Goal: Find specific page/section: Find specific page/section

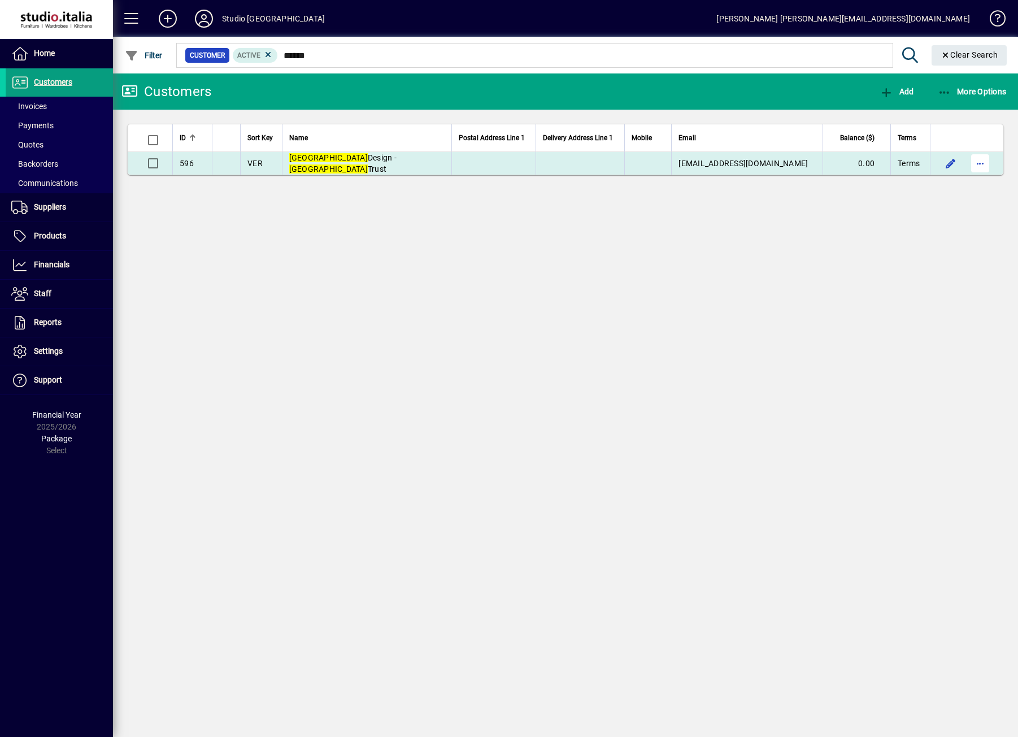
type input "******"
click at [986, 160] on span "button" at bounding box center [980, 163] width 27 height 27
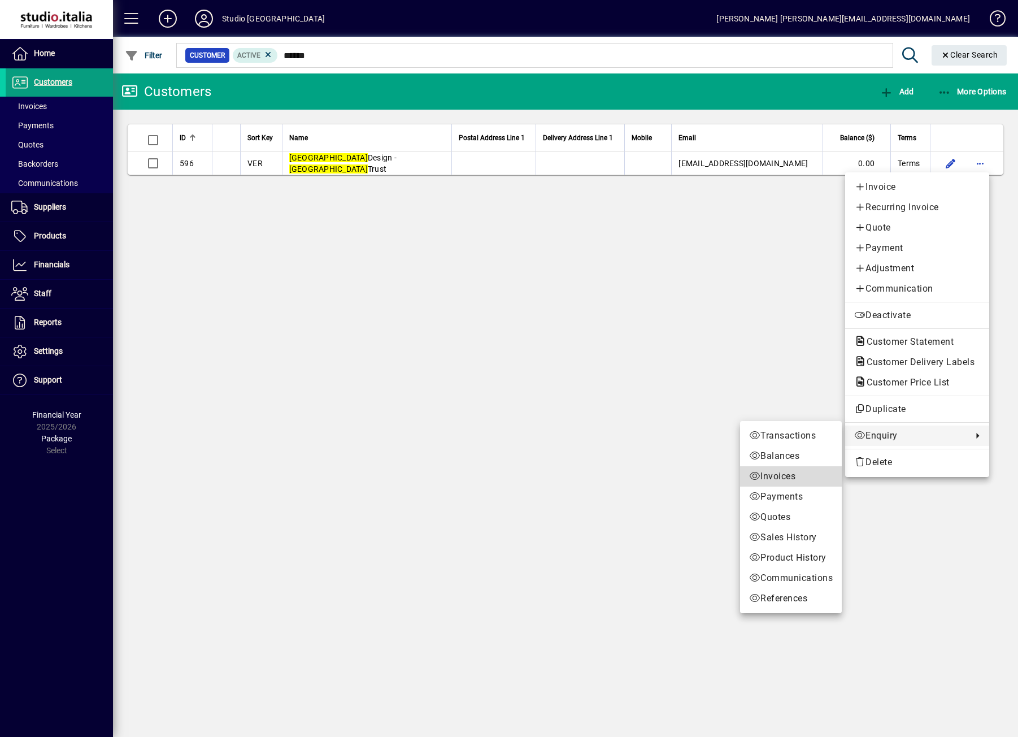
click at [786, 477] on span "Invoices" at bounding box center [791, 477] width 84 height 14
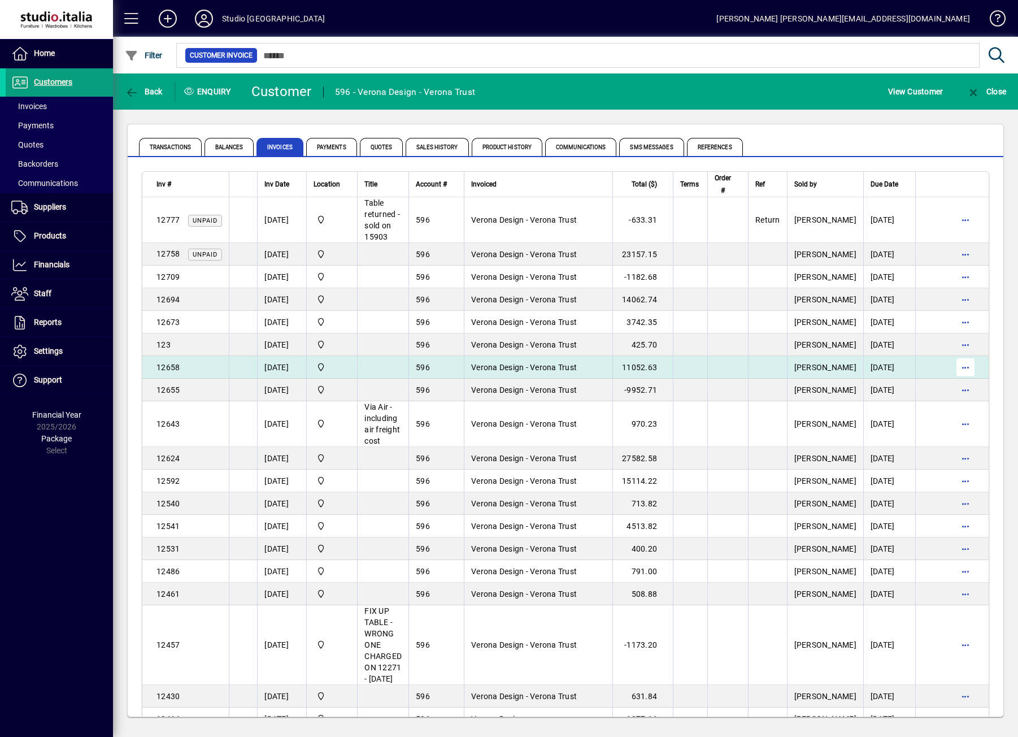
click at [958, 373] on span "button" at bounding box center [965, 367] width 27 height 27
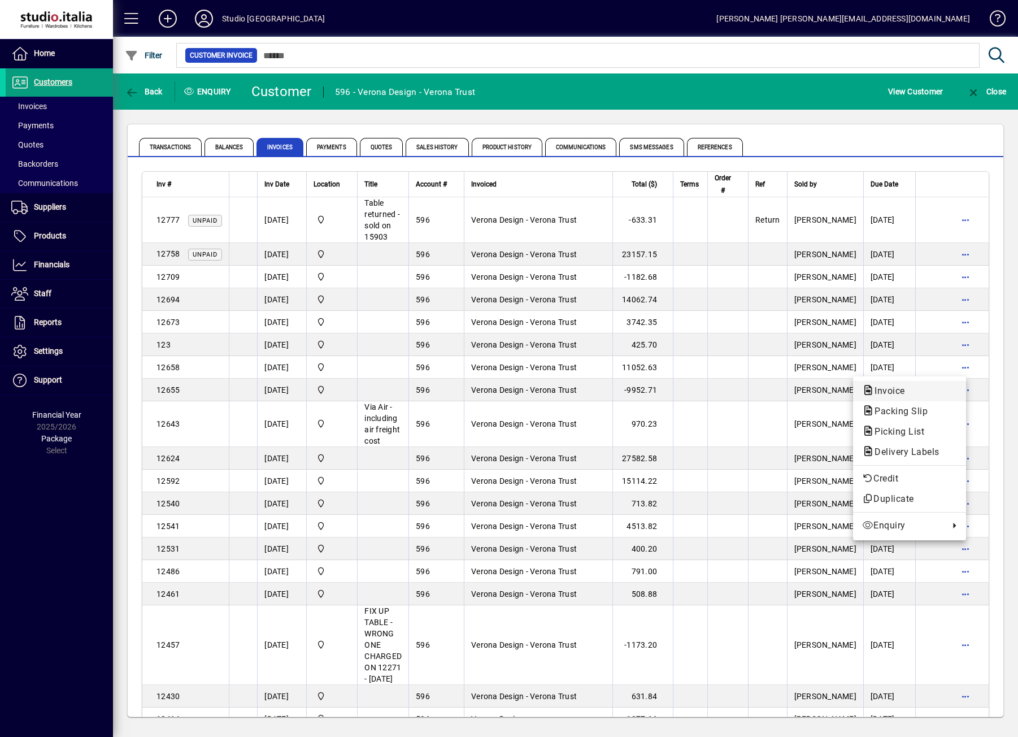
click at [921, 389] on span "Invoice" at bounding box center [909, 391] width 95 height 14
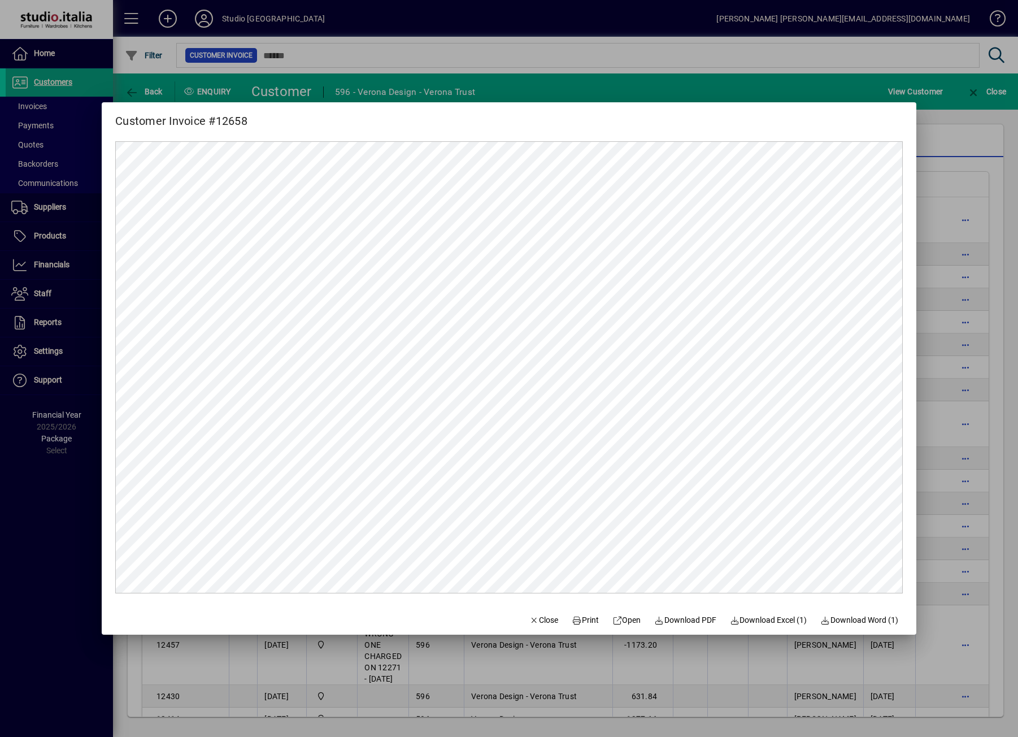
drag, startPoint x: 541, startPoint y: 617, endPoint x: 544, endPoint y: 598, distance: 18.9
click at [541, 618] on span "Close" at bounding box center [543, 620] width 29 height 12
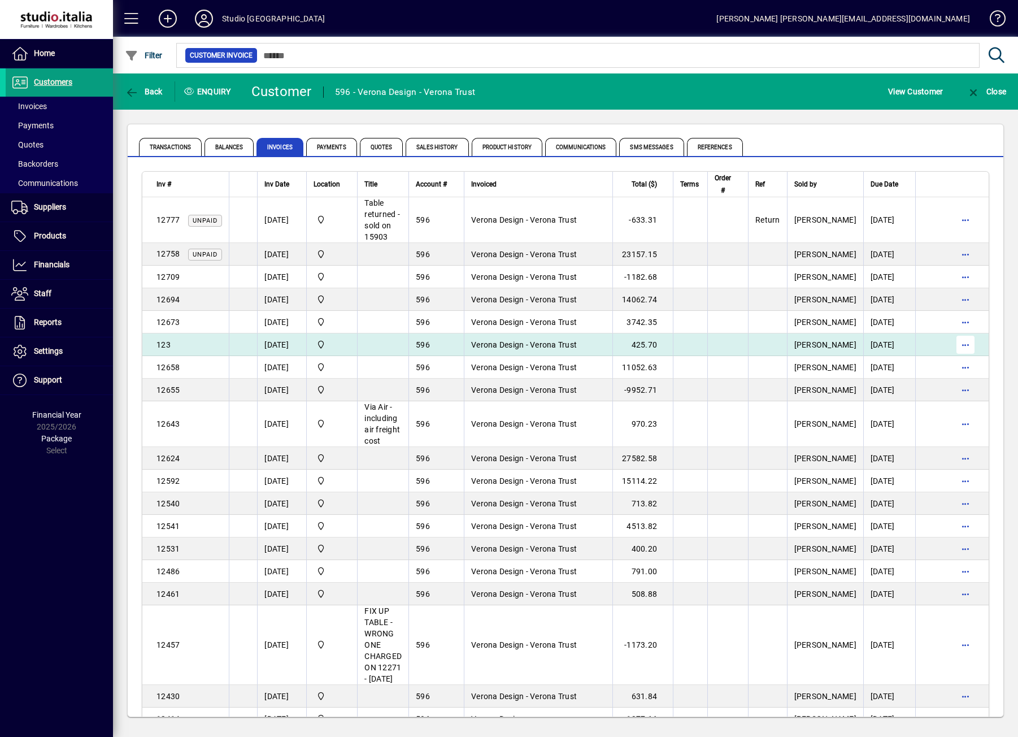
click at [952, 342] on span "button" at bounding box center [965, 344] width 27 height 27
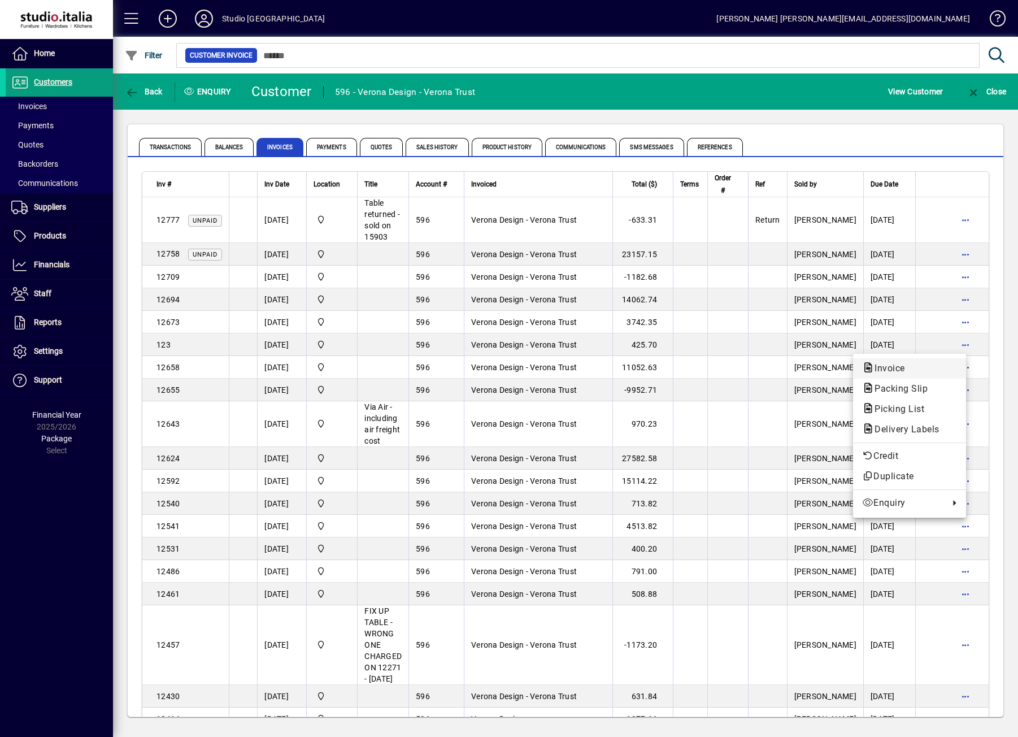
click at [907, 366] on span "Invoice" at bounding box center [886, 368] width 49 height 11
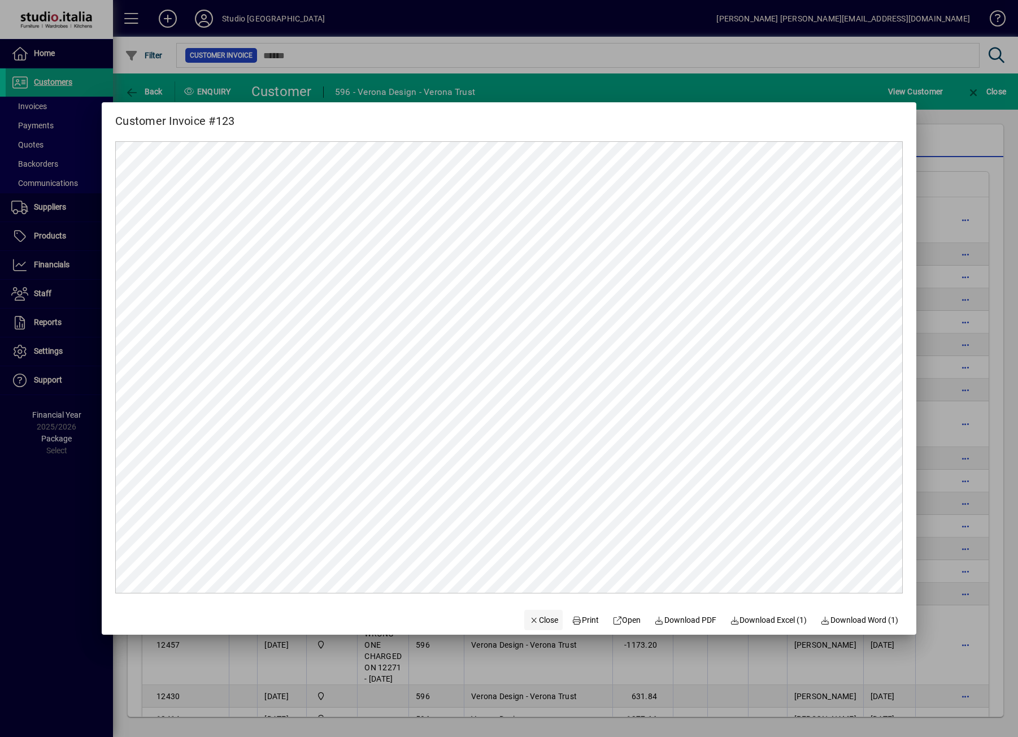
click at [531, 620] on span "Close" at bounding box center [543, 620] width 29 height 12
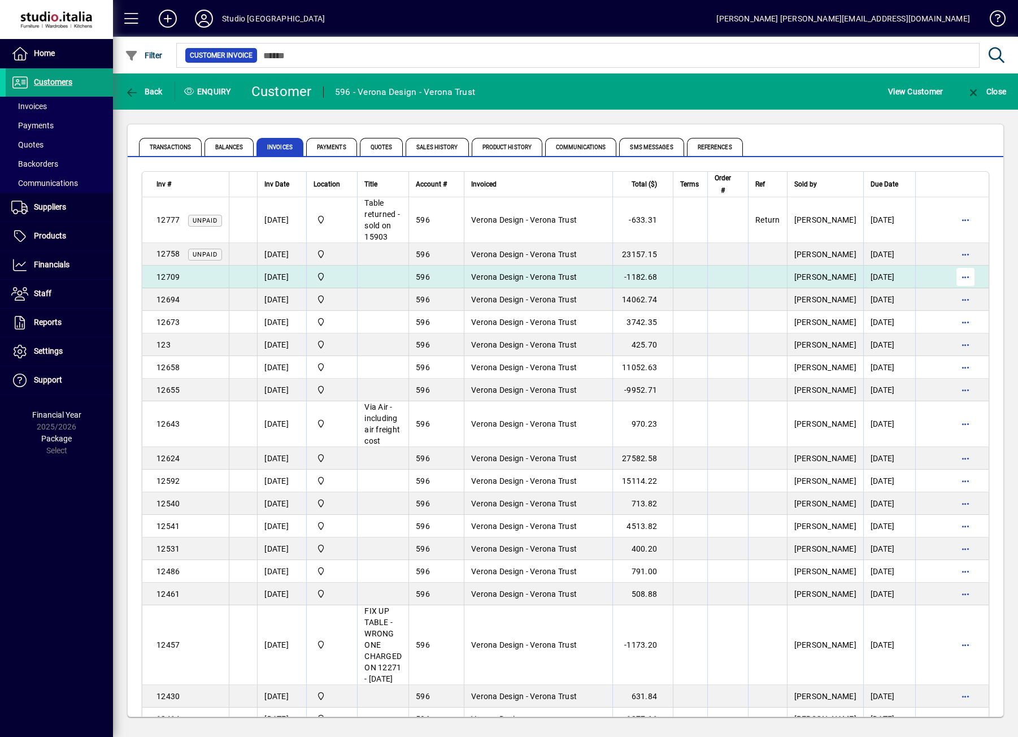
click at [960, 279] on span "button" at bounding box center [965, 276] width 27 height 27
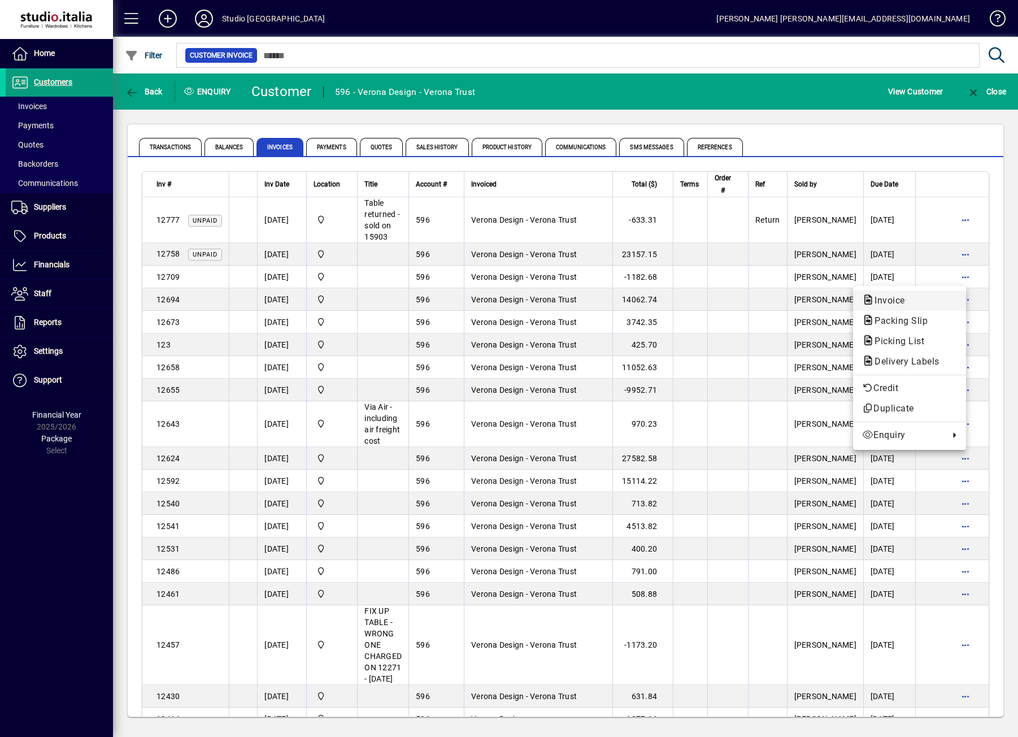
click at [907, 297] on span "Invoice" at bounding box center [886, 300] width 49 height 11
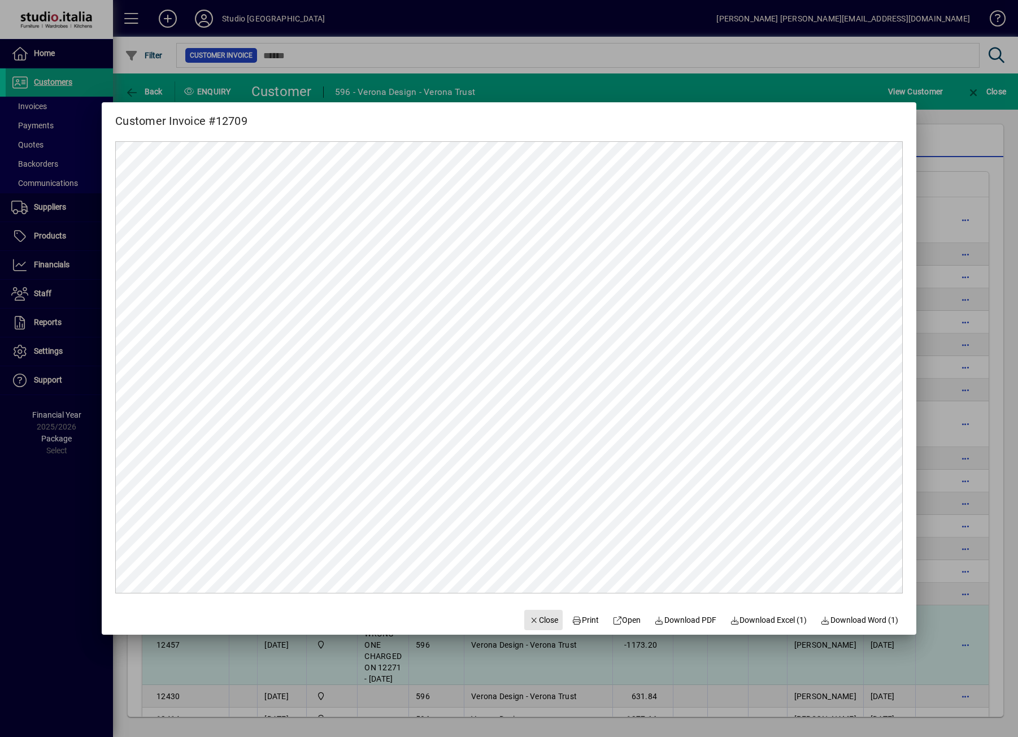
click at [524, 609] on span "button" at bounding box center [543, 619] width 38 height 27
